Goal: Navigation & Orientation: Find specific page/section

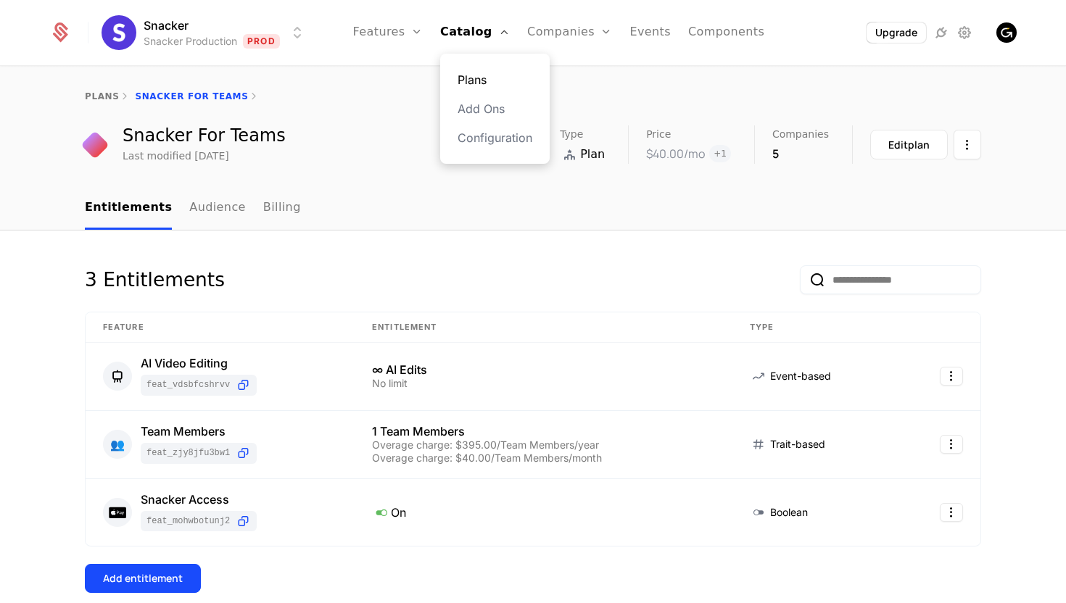
click at [471, 75] on link "Plans" at bounding box center [494, 79] width 75 height 17
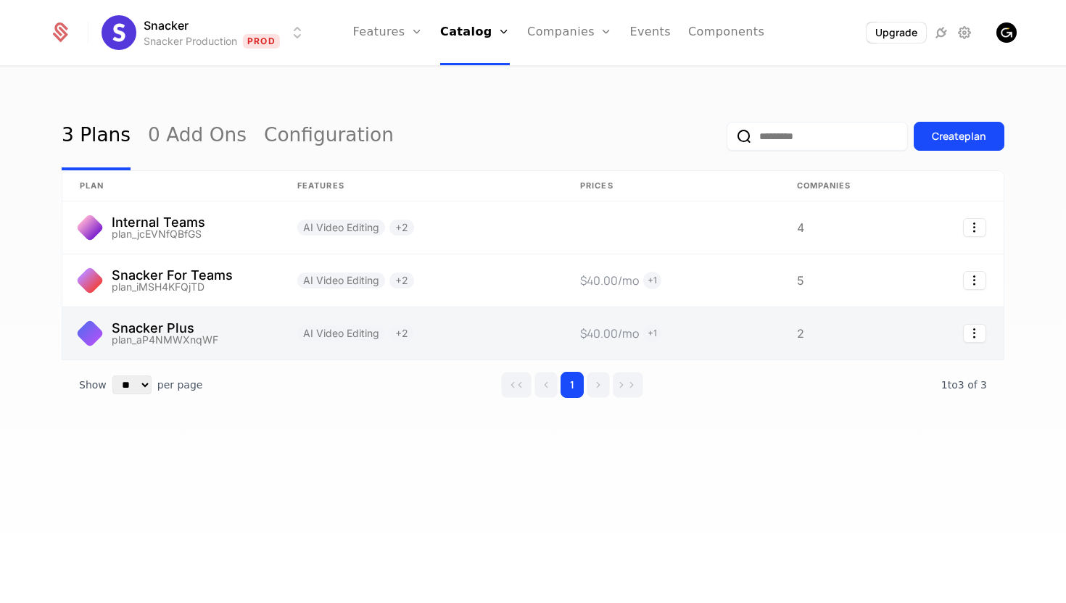
click at [198, 331] on link at bounding box center [170, 333] width 217 height 52
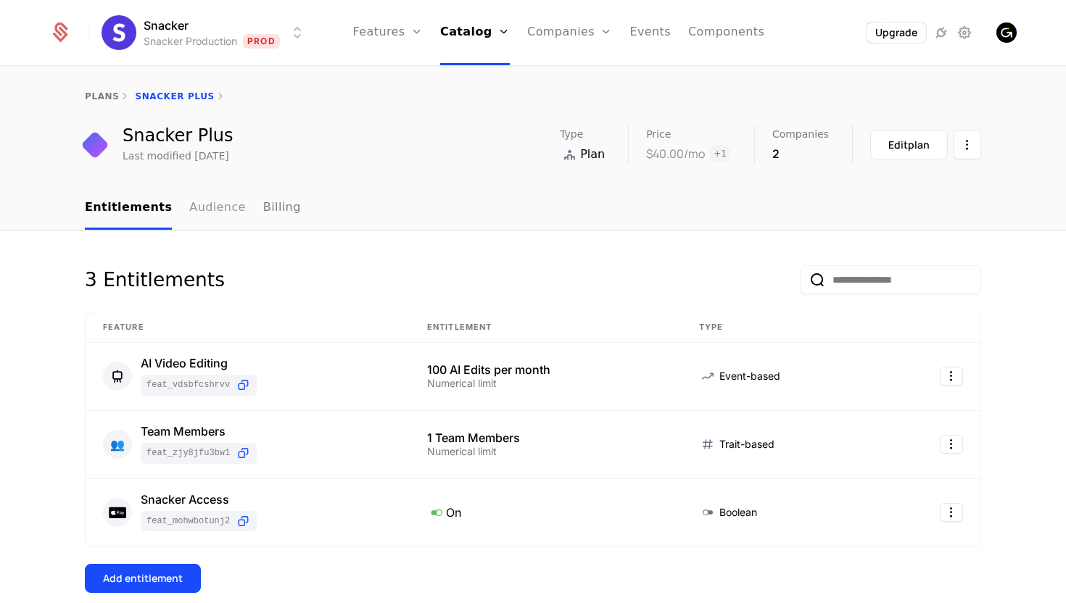
click at [212, 198] on link "Audience" at bounding box center [217, 208] width 57 height 43
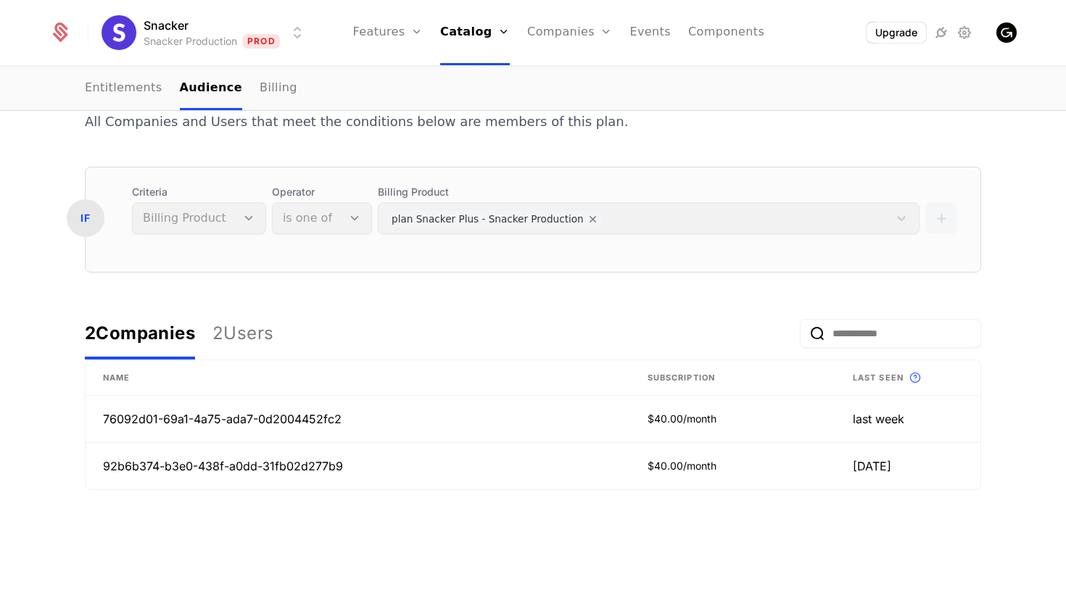
scroll to position [204, 0]
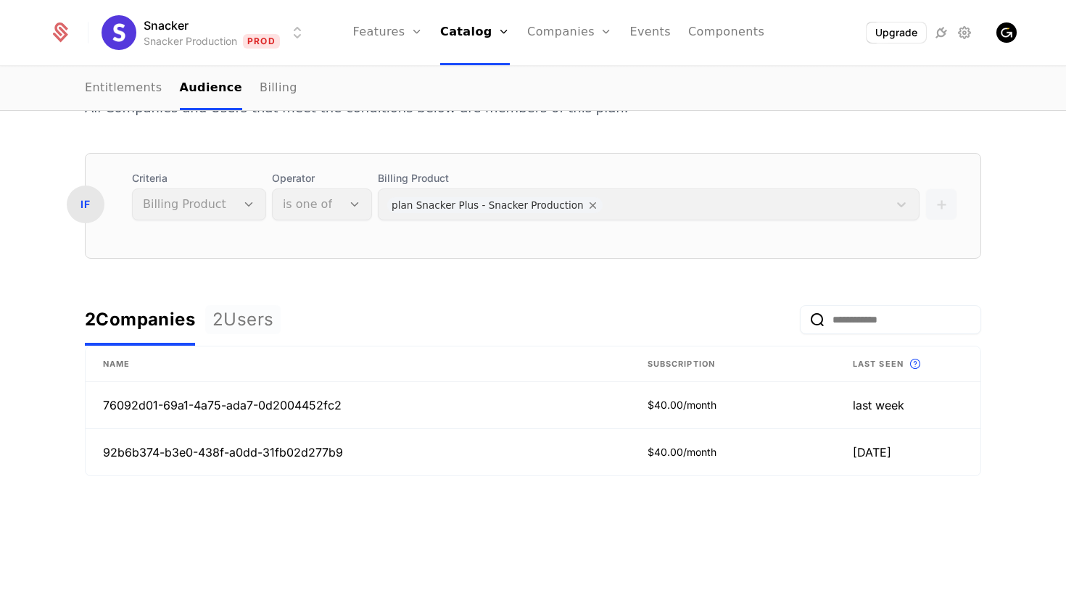
click at [249, 318] on div "2 Users" at bounding box center [242, 319] width 61 height 23
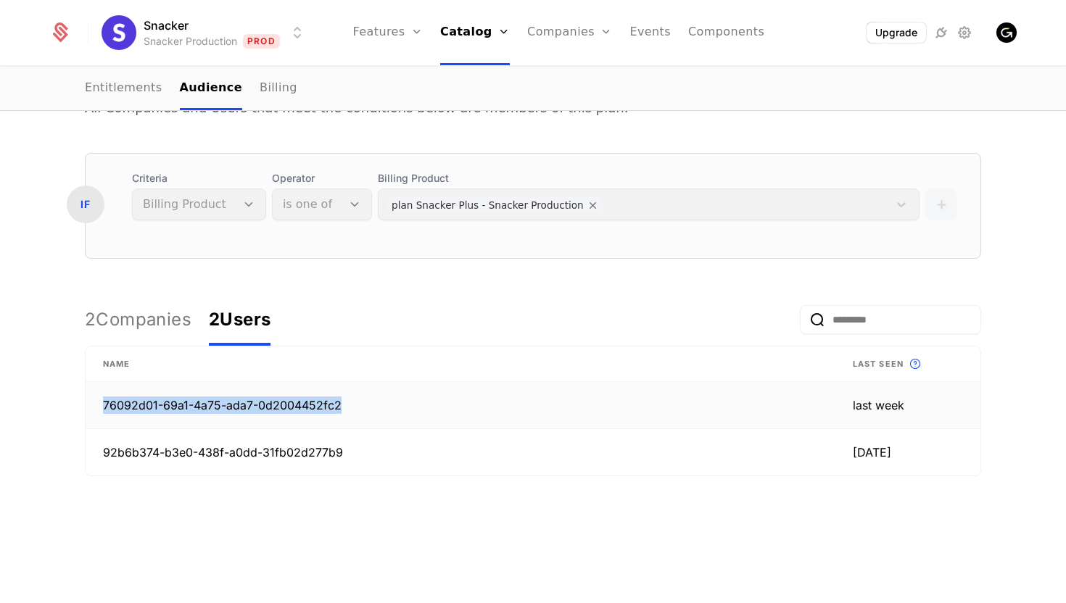
drag, startPoint x: 340, startPoint y: 406, endPoint x: 101, endPoint y: 402, distance: 238.6
click at [101, 402] on td "76092d01-69a1-4a75-ada7-0d2004452fc2" at bounding box center [461, 405] width 750 height 47
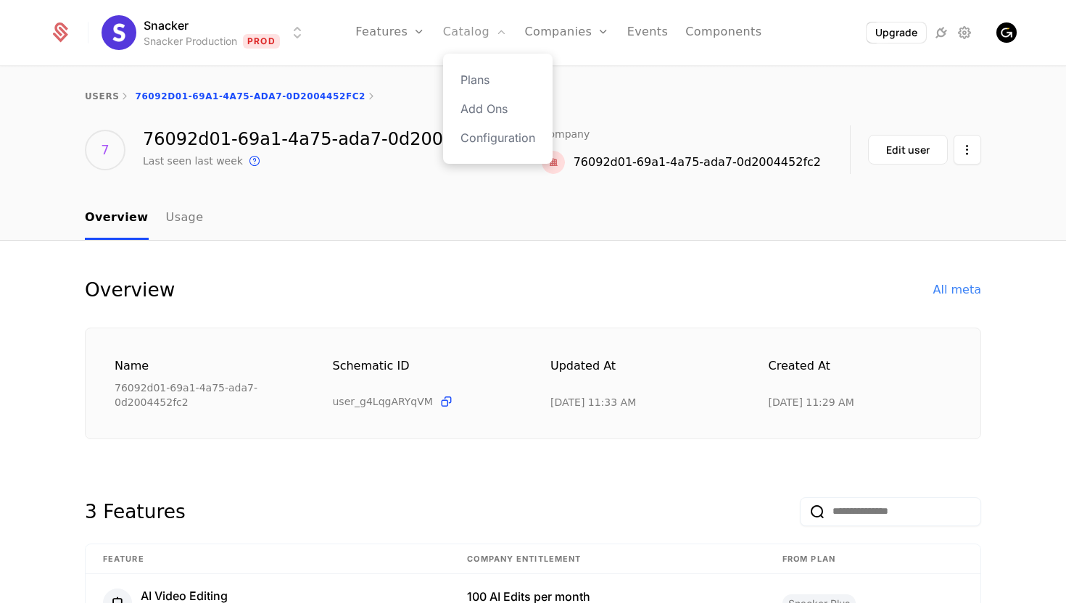
click at [463, 39] on link "Catalog" at bounding box center [475, 32] width 65 height 65
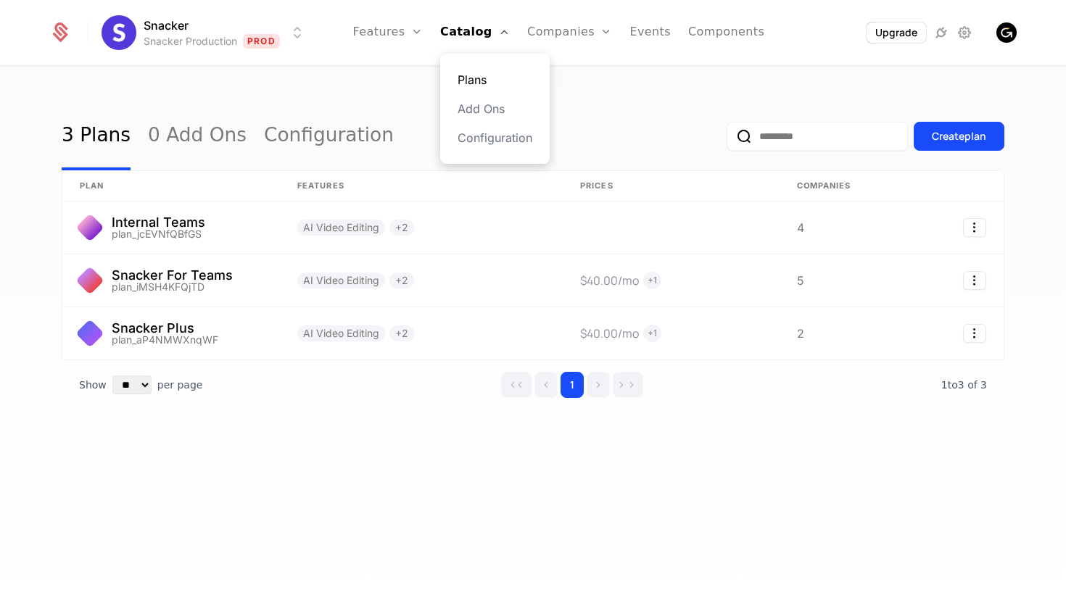
click at [465, 82] on link "Plans" at bounding box center [494, 79] width 75 height 17
